Goal: Task Accomplishment & Management: Use online tool/utility

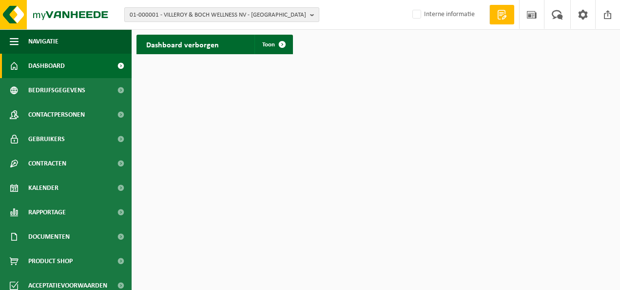
click at [299, 15] on span "01-000001 - VILLEROY & BOCH WELLNESS NV - ROESELARE" at bounding box center [218, 15] width 177 height 15
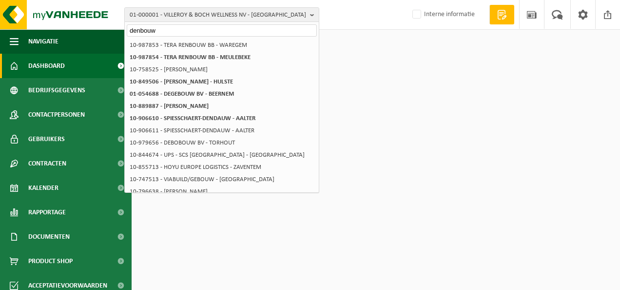
click at [140, 27] on input "denbouw" at bounding box center [222, 30] width 190 height 12
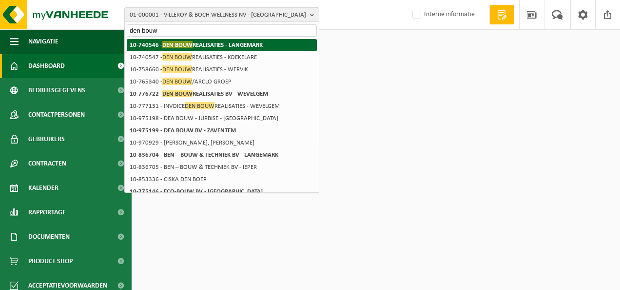
type input "den bouw"
click at [194, 46] on strong "10-740546 - DEN BOUW REALISATIES - LANGEMARK" at bounding box center [196, 44] width 133 height 7
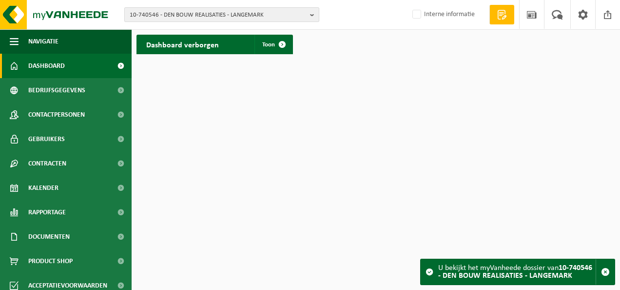
click at [180, 15] on span "10-740546 - DEN BOUW REALISATIES - LANGEMARK" at bounding box center [218, 15] width 177 height 15
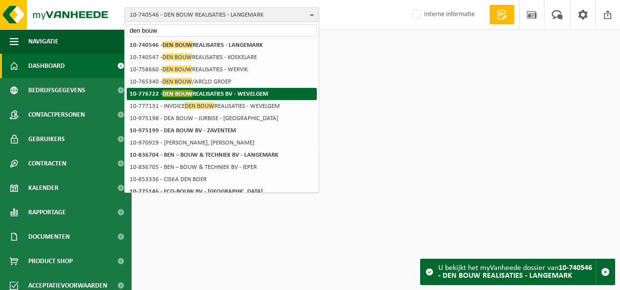
type input "den bouw"
click at [209, 95] on strong "10-776722 - DEN BOUW REALISATIES BV - WEVELGEM" at bounding box center [199, 93] width 139 height 7
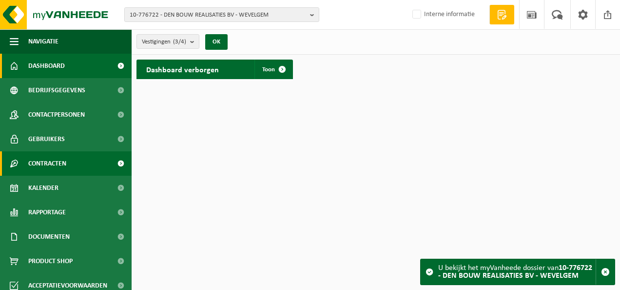
click at [61, 159] on span "Contracten" at bounding box center [47, 163] width 38 height 24
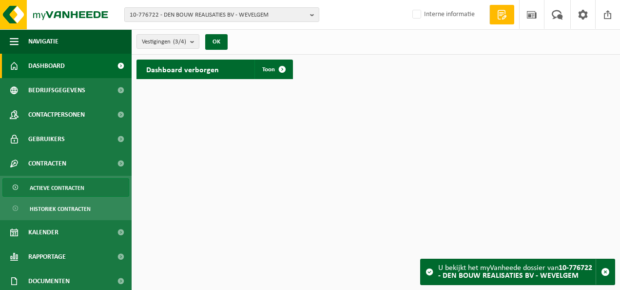
click at [65, 189] on span "Actieve contracten" at bounding box center [57, 188] width 55 height 19
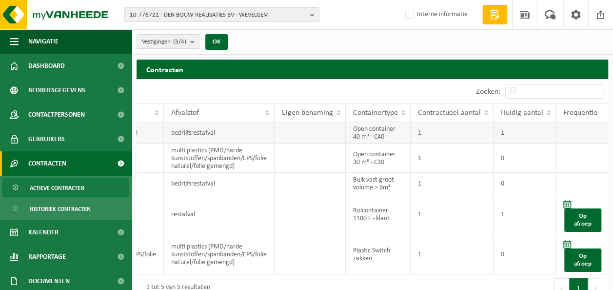
scroll to position [0, 157]
click at [530, 110] on span "Huidig aantal" at bounding box center [520, 113] width 42 height 8
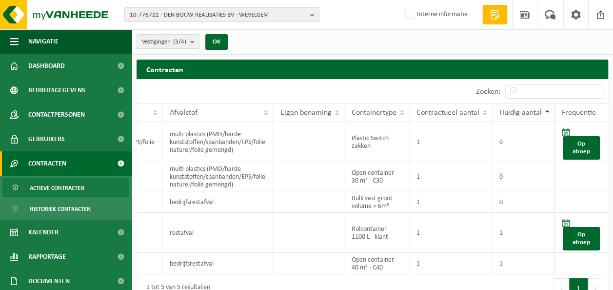
click at [530, 110] on span "Huidig aantal" at bounding box center [520, 113] width 42 height 8
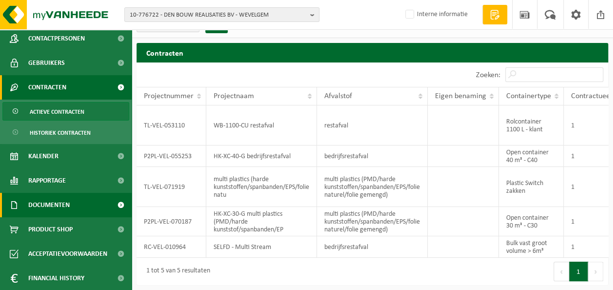
scroll to position [98, 0]
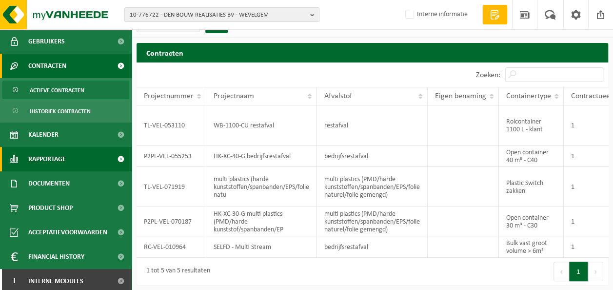
click at [44, 159] on span "Rapportage" at bounding box center [47, 159] width 38 height 24
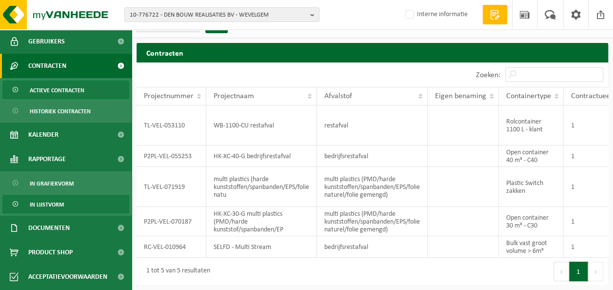
click at [49, 200] on span "In lijstvorm" at bounding box center [47, 204] width 34 height 19
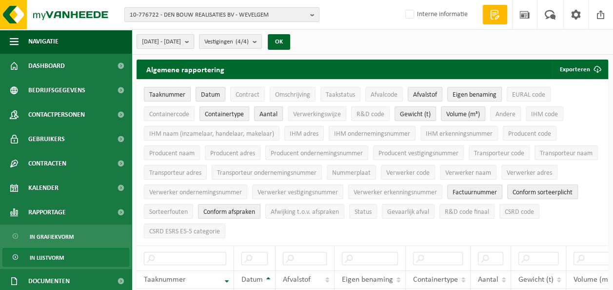
click at [194, 41] on b "submit" at bounding box center [189, 42] width 9 height 14
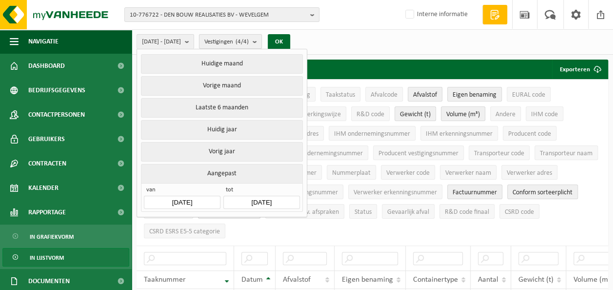
click at [261, 40] on b "submit" at bounding box center [257, 42] width 9 height 14
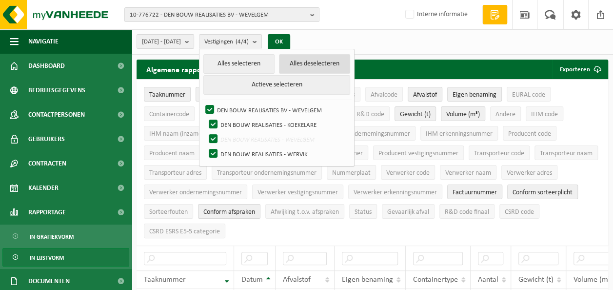
click at [340, 60] on button "Alles deselecteren" at bounding box center [314, 64] width 71 height 20
checkbox input "false"
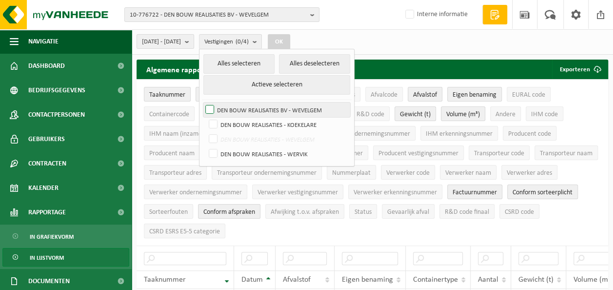
click at [276, 106] on label "DEN BOUW REALISATIES BV - WEVELGEM" at bounding box center [276, 109] width 147 height 15
click at [202, 102] on input "DEN BOUW REALISATIES BV - WEVELGEM" at bounding box center [201, 102] width 0 height 0
checkbox input "true"
click at [290, 42] on button "OK" at bounding box center [279, 42] width 22 height 16
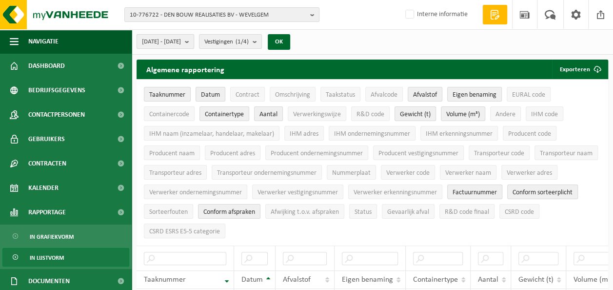
click at [181, 38] on span "2025-05-01 - 2025-10-01" at bounding box center [161, 42] width 39 height 15
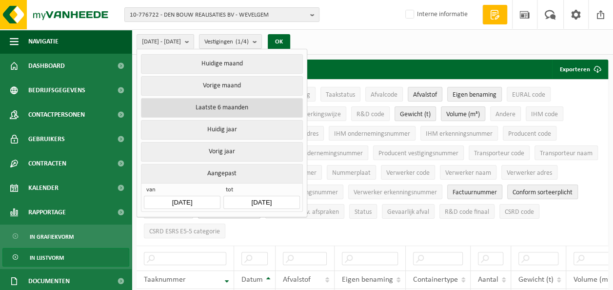
click at [220, 108] on button "Laatste 6 maanden" at bounding box center [221, 108] width 161 height 20
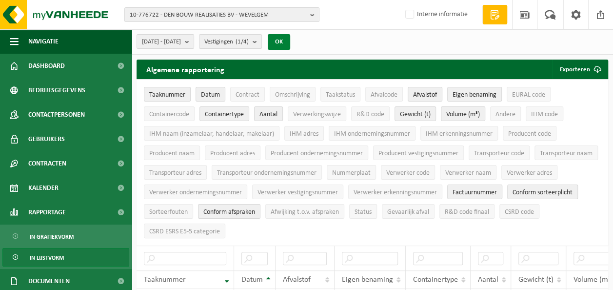
click at [290, 38] on button "OK" at bounding box center [279, 42] width 22 height 16
click at [283, 20] on span "10-776722 - DEN BOUW REALISATIES BV - WEVELGEM" at bounding box center [218, 15] width 177 height 15
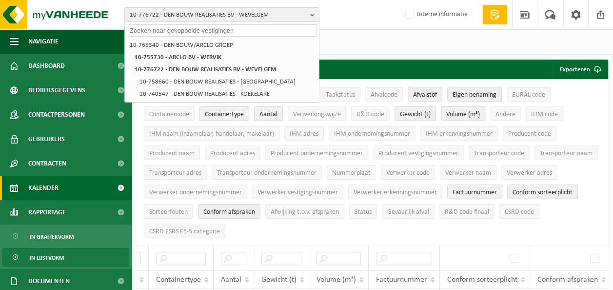
click at [68, 183] on link "Kalender" at bounding box center [66, 188] width 132 height 24
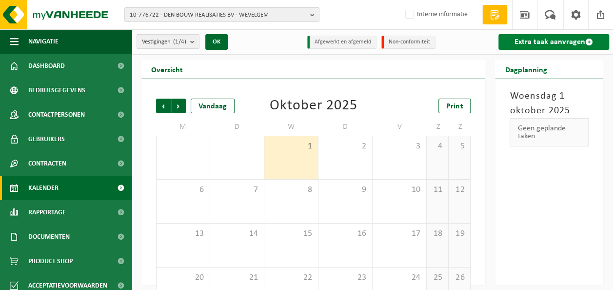
click at [547, 43] on link "Extra taak aanvragen" at bounding box center [553, 42] width 111 height 16
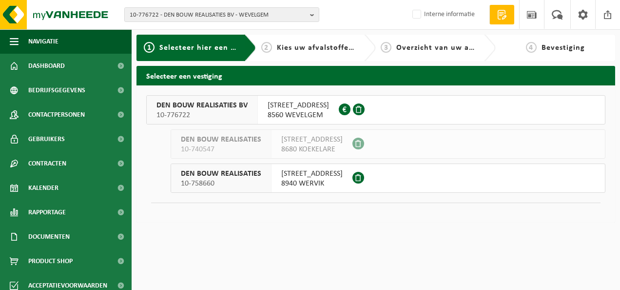
click at [277, 107] on span "[STREET_ADDRESS]" at bounding box center [298, 105] width 61 height 10
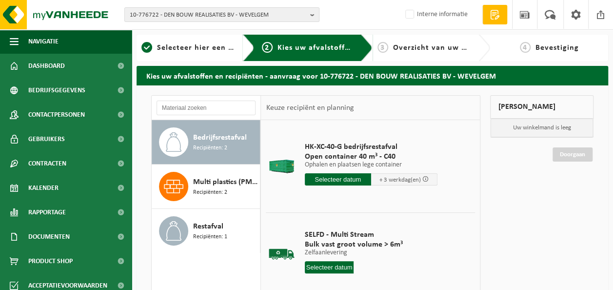
click at [342, 178] on input "text" at bounding box center [338, 179] width 66 height 12
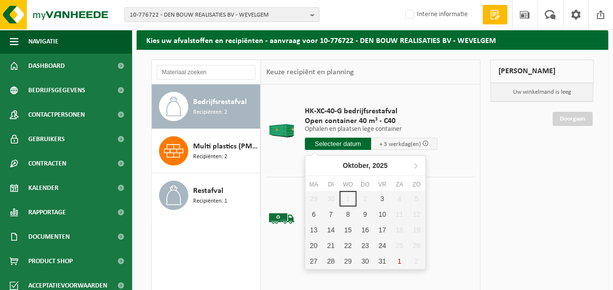
scroll to position [49, 0]
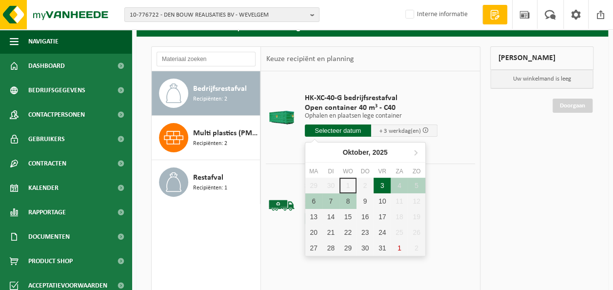
click at [381, 186] on div "3" at bounding box center [382, 186] width 17 height 16
type input "Van 2025-10-03"
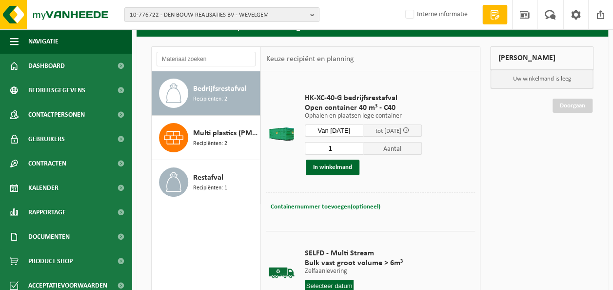
click at [315, 207] on span "Containernummer toevoegen(optioneel)" at bounding box center [325, 206] width 110 height 6
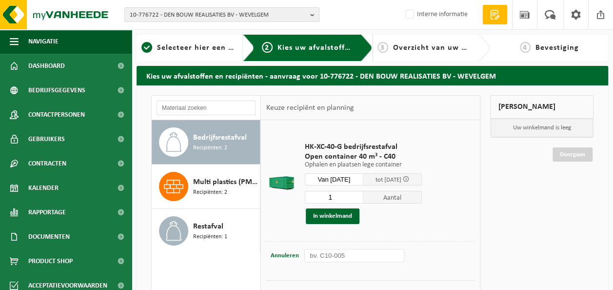
scroll to position [57, 0]
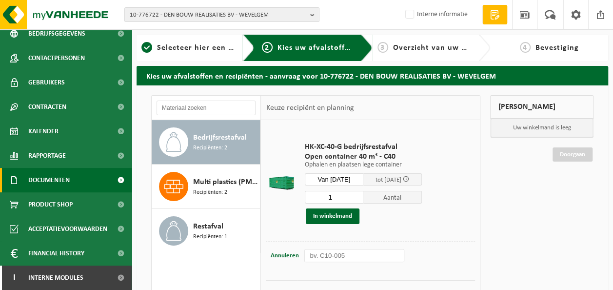
click at [53, 178] on span "Documenten" at bounding box center [48, 180] width 41 height 24
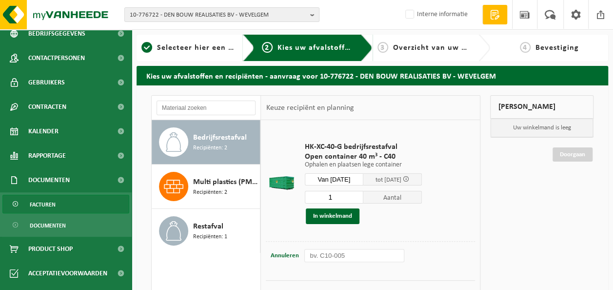
click at [57, 202] on link "Facturen" at bounding box center [65, 204] width 127 height 19
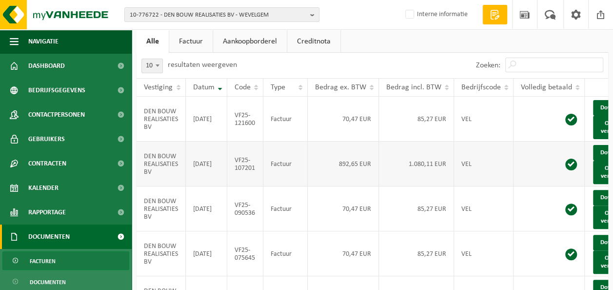
scroll to position [0, 34]
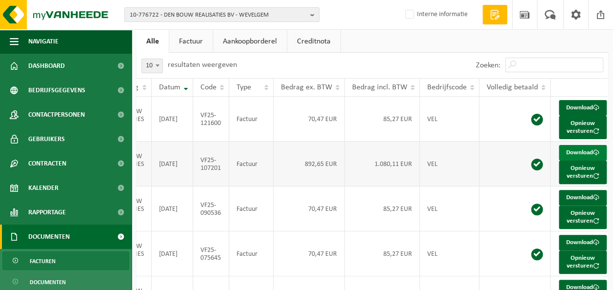
click at [576, 158] on link "Download" at bounding box center [583, 153] width 48 height 16
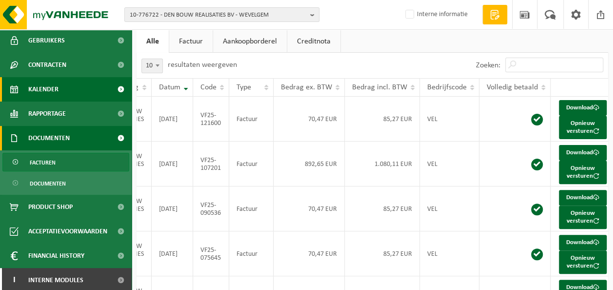
scroll to position [101, 0]
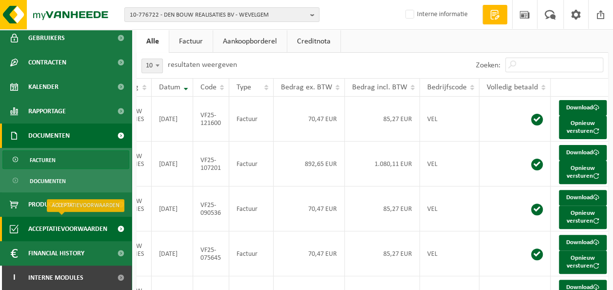
click at [84, 228] on span "Acceptatievoorwaarden" at bounding box center [67, 229] width 79 height 24
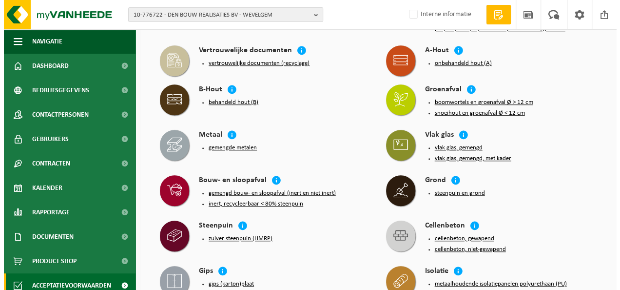
scroll to position [341, 0]
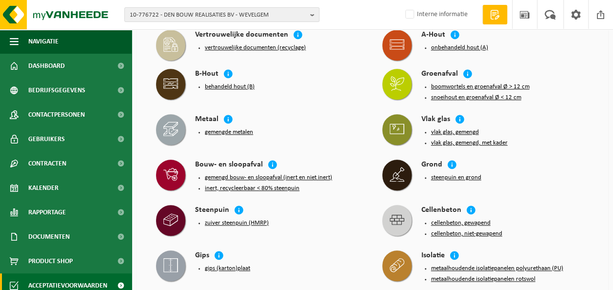
click at [264, 175] on button "gemengd bouw- en sloopafval (inert en niet inert)" at bounding box center [268, 178] width 127 height 8
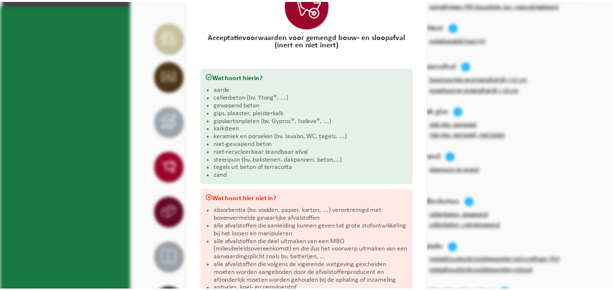
scroll to position [0, 0]
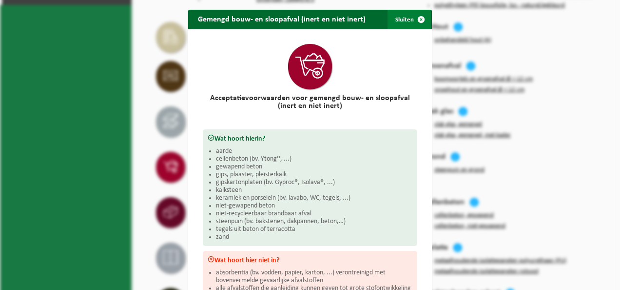
click at [416, 19] on span "button" at bounding box center [422, 20] width 20 height 20
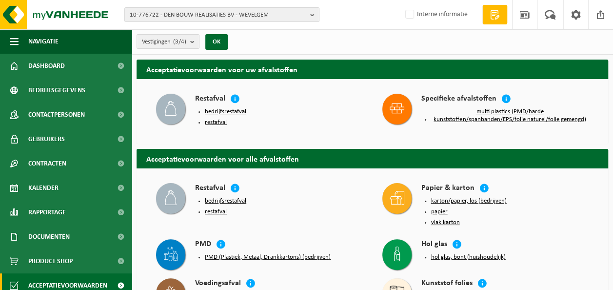
click at [226, 199] on button "bedrijfsrestafval" at bounding box center [225, 201] width 41 height 8
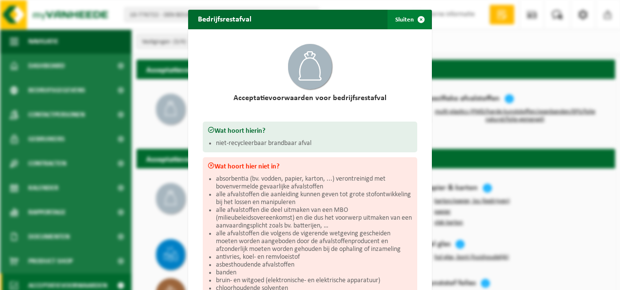
click at [416, 19] on span "button" at bounding box center [422, 20] width 20 height 20
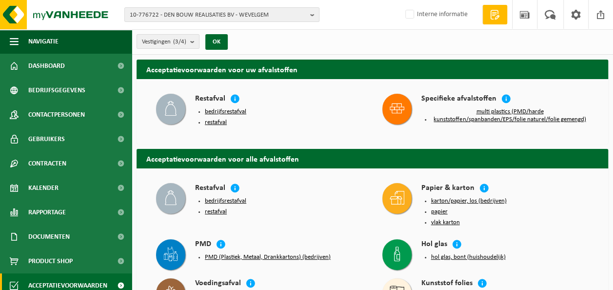
scroll to position [57, 0]
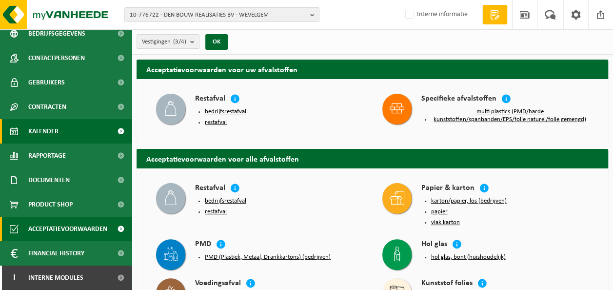
click at [43, 131] on span "Kalender" at bounding box center [43, 131] width 30 height 24
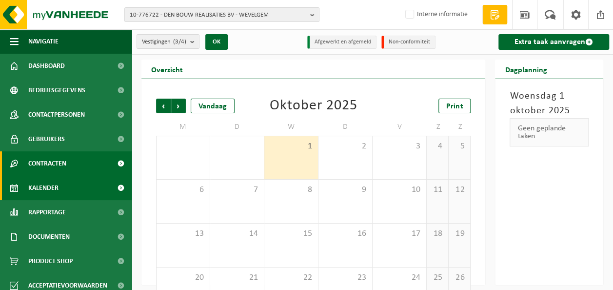
click at [51, 162] on span "Contracten" at bounding box center [47, 163] width 38 height 24
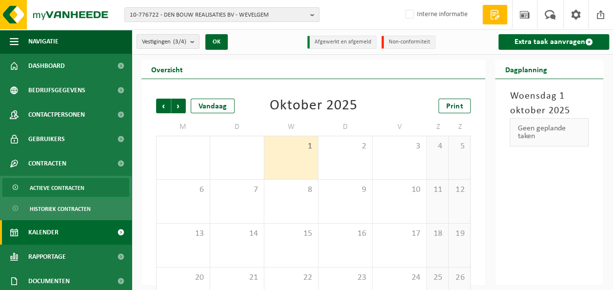
click at [66, 188] on span "Actieve contracten" at bounding box center [57, 188] width 55 height 19
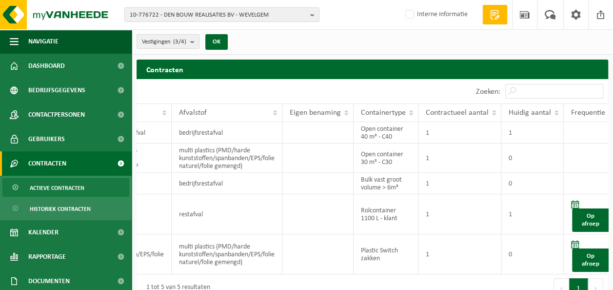
scroll to position [0, 157]
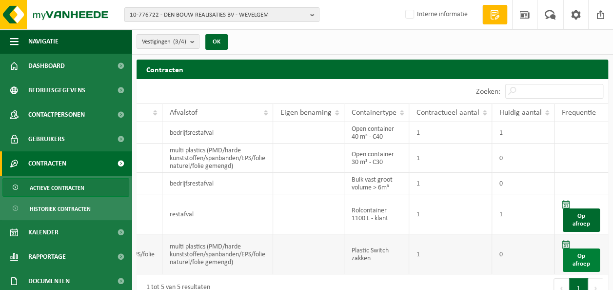
click at [581, 257] on link "Op afroep" at bounding box center [581, 259] width 37 height 23
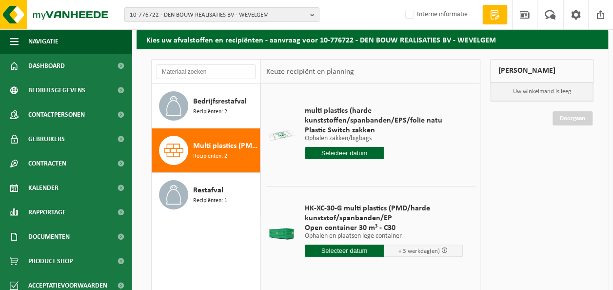
scroll to position [98, 0]
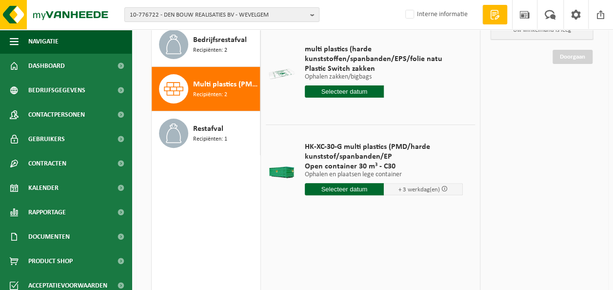
click at [340, 93] on input "text" at bounding box center [344, 91] width 79 height 12
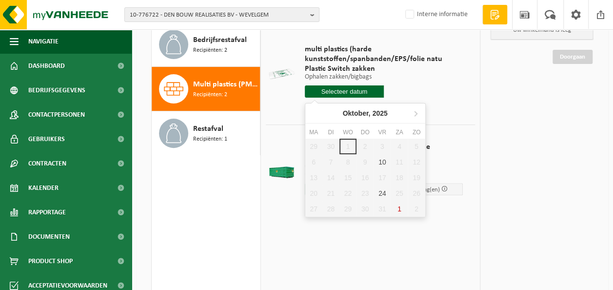
click at [432, 83] on div "multi plastics (harde kunststoffen/spanbanden/EPS/folie natu Plastic Switch zak…" at bounding box center [384, 74] width 168 height 78
